Goal: Task Accomplishment & Management: Manage account settings

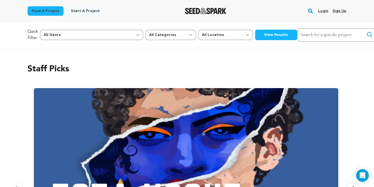
click at [322, 11] on link "Login" at bounding box center [323, 11] width 10 height 8
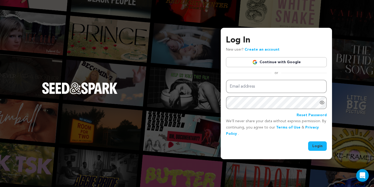
click at [283, 63] on link "Continue with Google" at bounding box center [276, 62] width 101 height 10
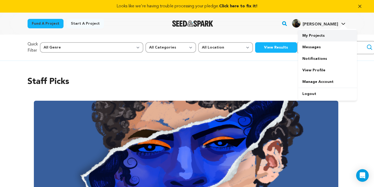
click at [309, 37] on link "My Projects" at bounding box center [327, 36] width 59 height 12
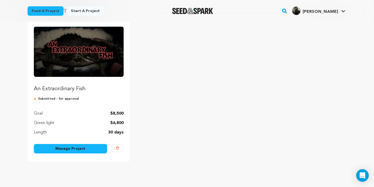
scroll to position [71, 0]
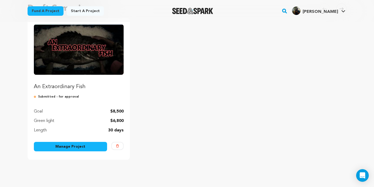
click at [67, 149] on link "Manage Project" at bounding box center [70, 146] width 73 height 9
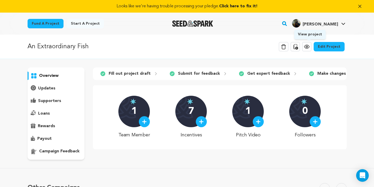
click at [306, 49] on icon at bounding box center [306, 47] width 6 height 6
